Goal: Transaction & Acquisition: Purchase product/service

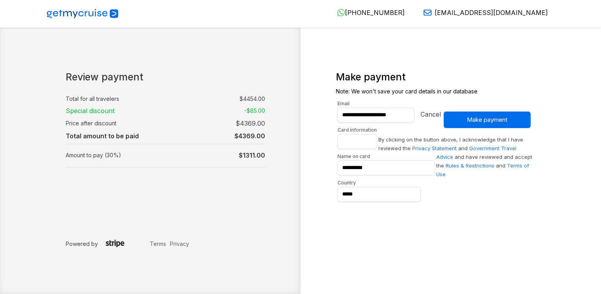
click at [257, 100] on td "$ 4454 .00" at bounding box center [233, 98] width 66 height 11
click at [201, 205] on div "Review payment Total for all travelers : $ 4454 .00 Special discount : -$ 85 .0…" at bounding box center [173, 159] width 255 height 176
drag, startPoint x: 232, startPoint y: 150, endPoint x: 262, endPoint y: 149, distance: 30.7
click at [262, 149] on td "$ 1311 .00" at bounding box center [233, 155] width 66 height 13
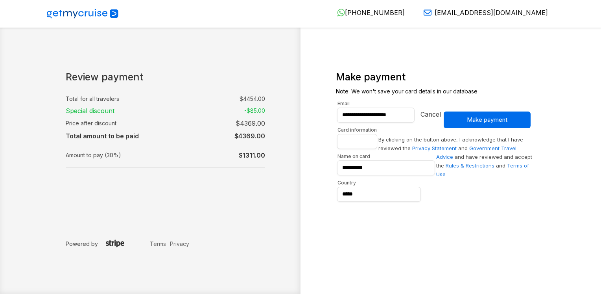
click at [238, 177] on div "Total for all travelers : $ 4454 .00 Special discount : -$ 85 .00 Price after d…" at bounding box center [166, 138] width 200 height 90
drag, startPoint x: 61, startPoint y: 95, endPoint x: 114, endPoint y: 94, distance: 52.7
click at [114, 94] on div "Review payment Total for all travelers : $ 4454 .00 Special discount : -$ 85 .0…" at bounding box center [173, 159] width 255 height 176
drag, startPoint x: 114, startPoint y: 94, endPoint x: 170, endPoint y: 113, distance: 59.0
click at [170, 113] on td "Special discount" at bounding box center [131, 110] width 130 height 13
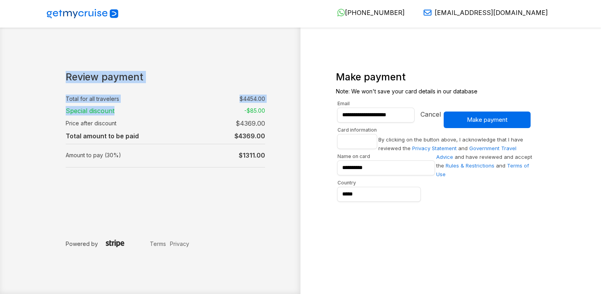
click at [179, 108] on div "Review payment Total for all travelers : $ 4454 .00 Special discount : -$ 85 .0…" at bounding box center [173, 159] width 255 height 176
drag, startPoint x: 179, startPoint y: 108, endPoint x: 177, endPoint y: 183, distance: 75.6
click at [177, 183] on div "Review payment Total for all travelers : $ 4454 .00 Special discount : -$ 85 .0…" at bounding box center [173, 159] width 255 height 176
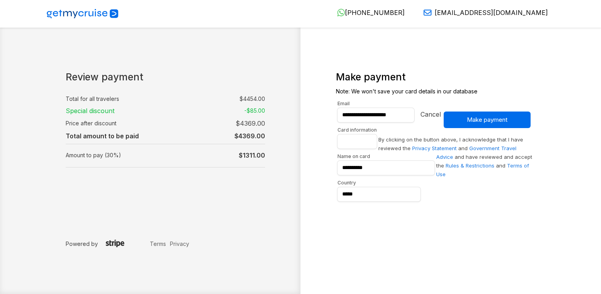
click at [198, 142] on td at bounding box center [166, 145] width 200 height 7
drag, startPoint x: 54, startPoint y: 95, endPoint x: 153, endPoint y: 95, distance: 98.4
click at [153, 95] on div "Review payment Total for all travelers : $ 4454 .00 Special discount : -$ 85 .0…" at bounding box center [173, 159] width 255 height 176
drag, startPoint x: 153, startPoint y: 95, endPoint x: 202, endPoint y: 106, distance: 50.3
click at [202, 106] on td "-$ 85 .00" at bounding box center [233, 110] width 66 height 13
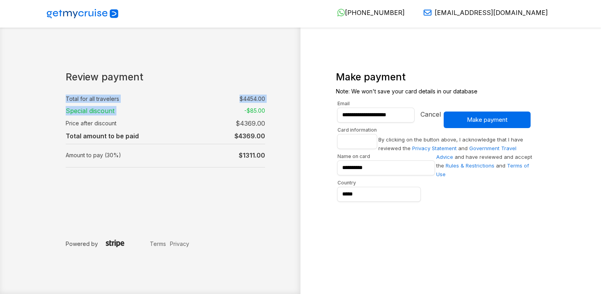
drag, startPoint x: 236, startPoint y: 110, endPoint x: 281, endPoint y: 107, distance: 45.0
click at [281, 107] on div "Review payment Total for all travelers : $ 4454 .00 Special discount : -$ 85 .0…" at bounding box center [173, 159] width 255 height 176
click at [169, 231] on div "Review payment Total for all travelers : $ 4454 .00 Special discount : -$ 85 .0…" at bounding box center [173, 159] width 255 height 176
click at [91, 93] on td "Total for all travelers" at bounding box center [131, 98] width 130 height 11
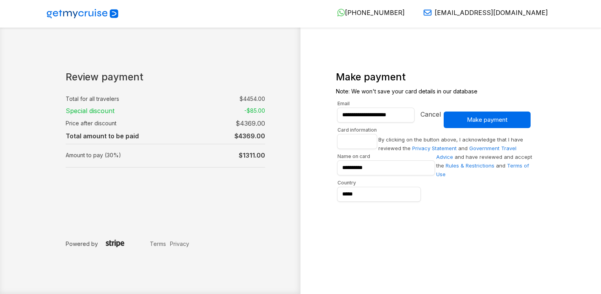
click at [264, 108] on td "-$ 85 .00" at bounding box center [233, 110] width 66 height 13
click at [2, 211] on div "**********" at bounding box center [300, 147] width 601 height 294
click at [359, 237] on div "**********" at bounding box center [428, 159] width 255 height 176
